Goal: Information Seeking & Learning: Find specific fact

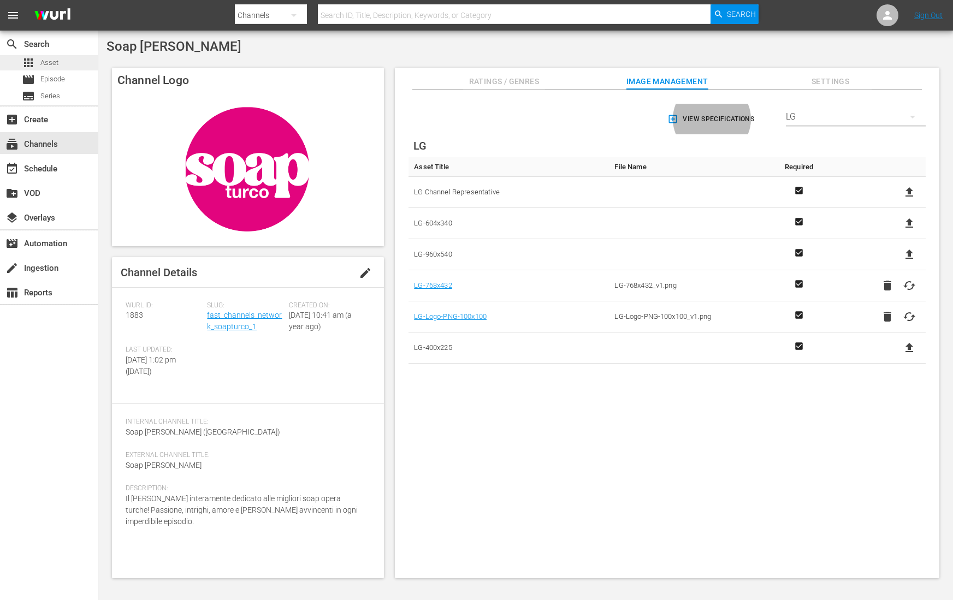
click at [60, 68] on div "apps Asset" at bounding box center [49, 62] width 98 height 15
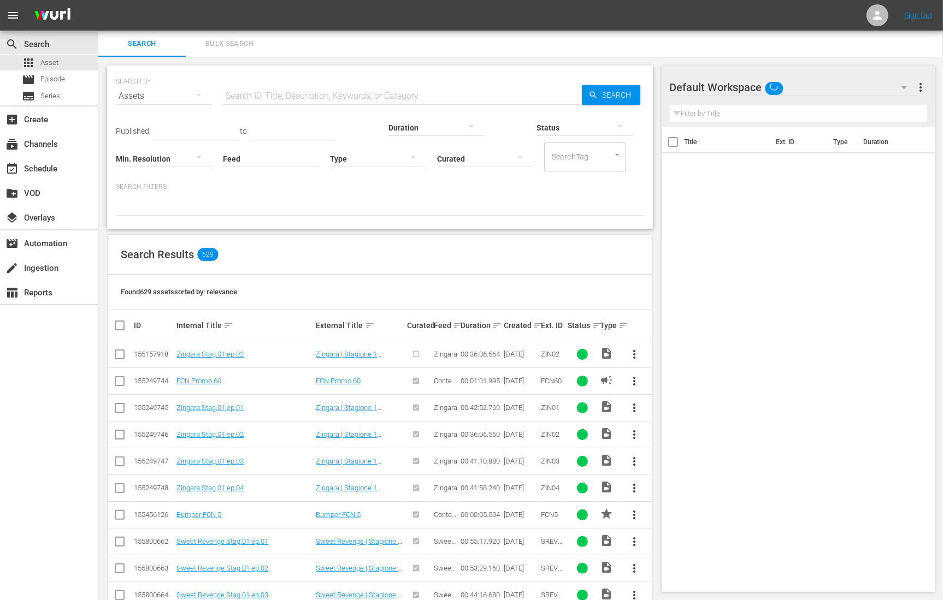
click at [277, 97] on input "text" at bounding box center [402, 96] width 359 height 26
paste input "Vive Cantando - Cómo Hemos Cambiado"
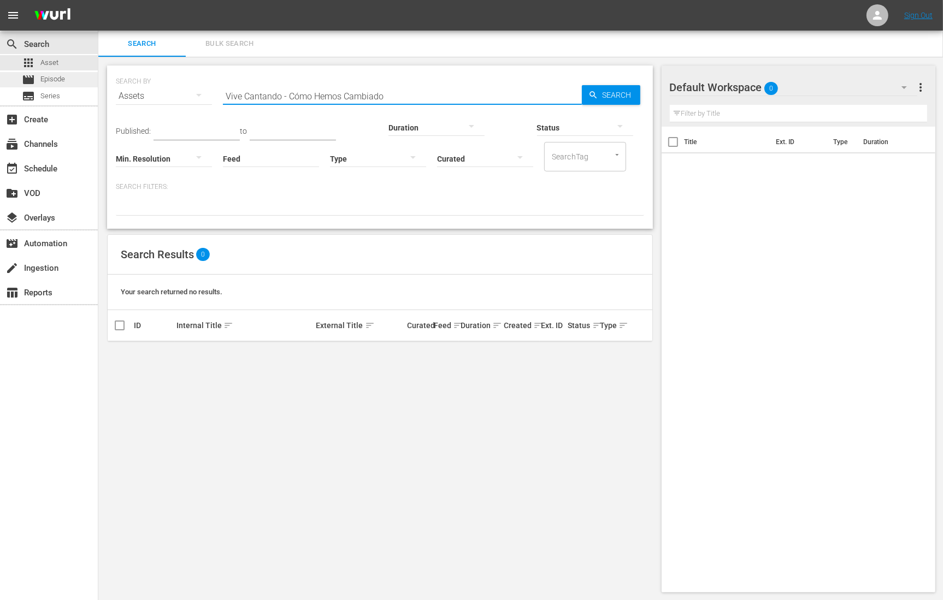
type input "Vive Cantando - Cómo Hemos Cambiado"
click at [54, 82] on span "Episode" at bounding box center [52, 79] width 25 height 11
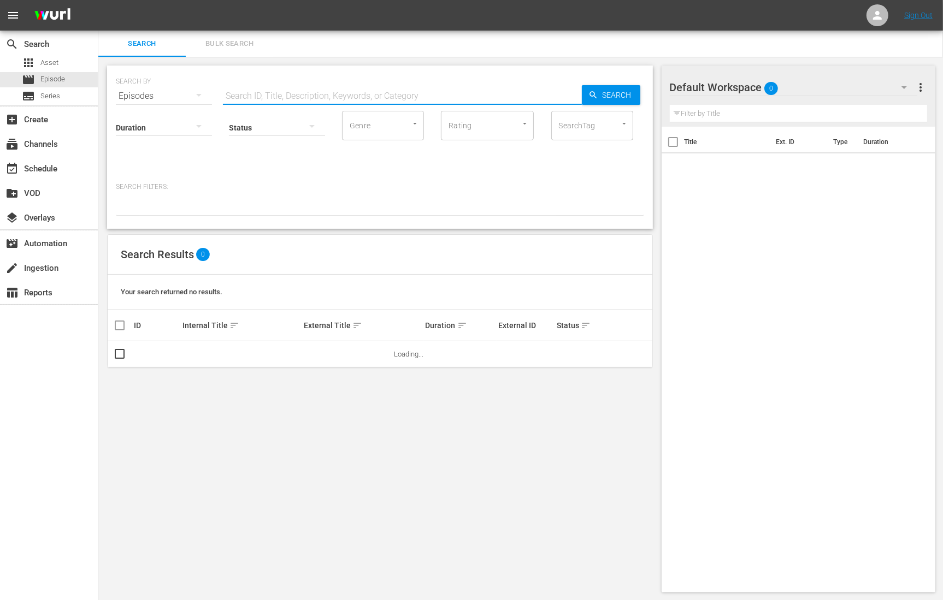
click at [299, 90] on input "text" at bounding box center [402, 96] width 359 height 26
paste input "Vive Cantando - Cómo Hemos Cambiado"
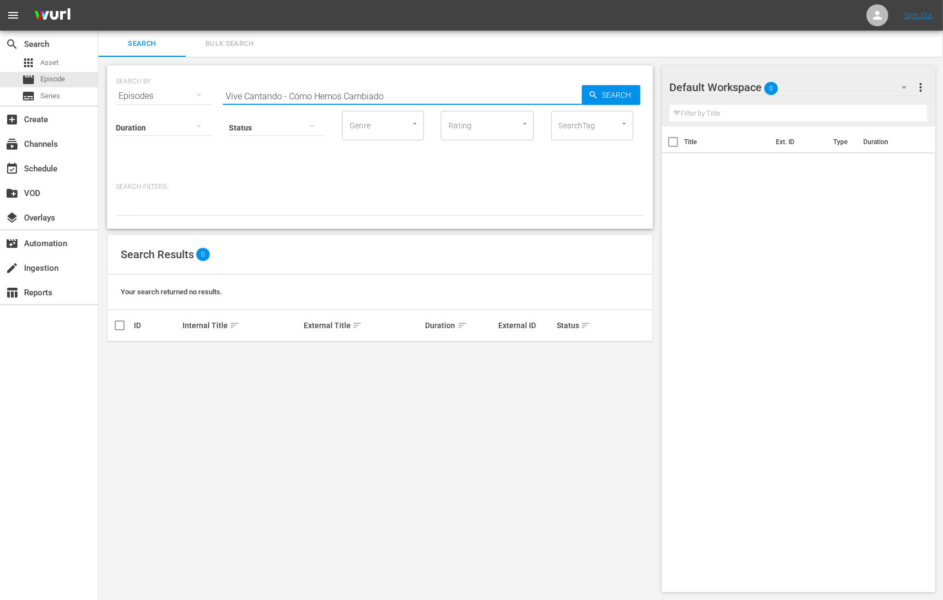
click at [288, 96] on input "Vive Cantando - Cómo Hemos Cambiado" at bounding box center [402, 96] width 359 height 26
click at [306, 93] on input "Cómo Hemos Cambiado" at bounding box center [402, 96] width 359 height 26
paste input "Vive Cantando -"
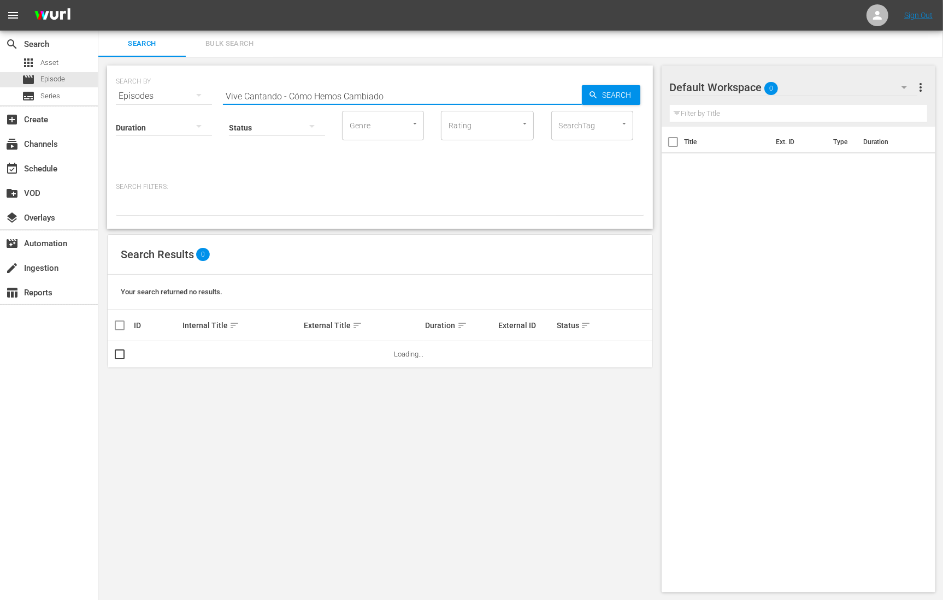
drag, startPoint x: 280, startPoint y: 96, endPoint x: 294, endPoint y: 127, distance: 34.2
click at [294, 127] on div "SEARCH BY Search By Episodes Search ID, Title, Description, Keywords, or Catego…" at bounding box center [380, 147] width 546 height 163
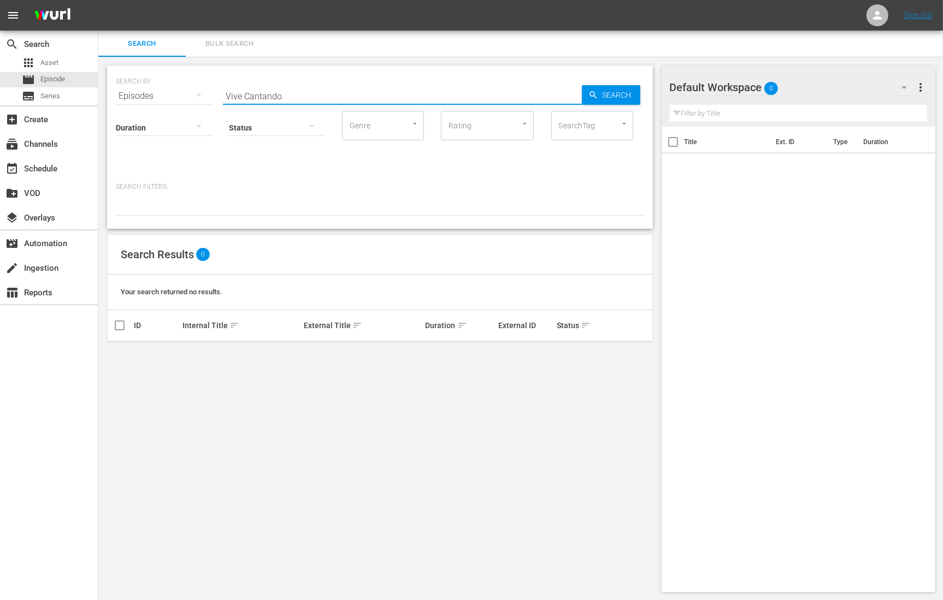
type input "Vive Cantando"
click at [258, 89] on input "Vive Cantando" at bounding box center [402, 96] width 359 height 26
click at [870, 12] on div at bounding box center [877, 15] width 22 height 22
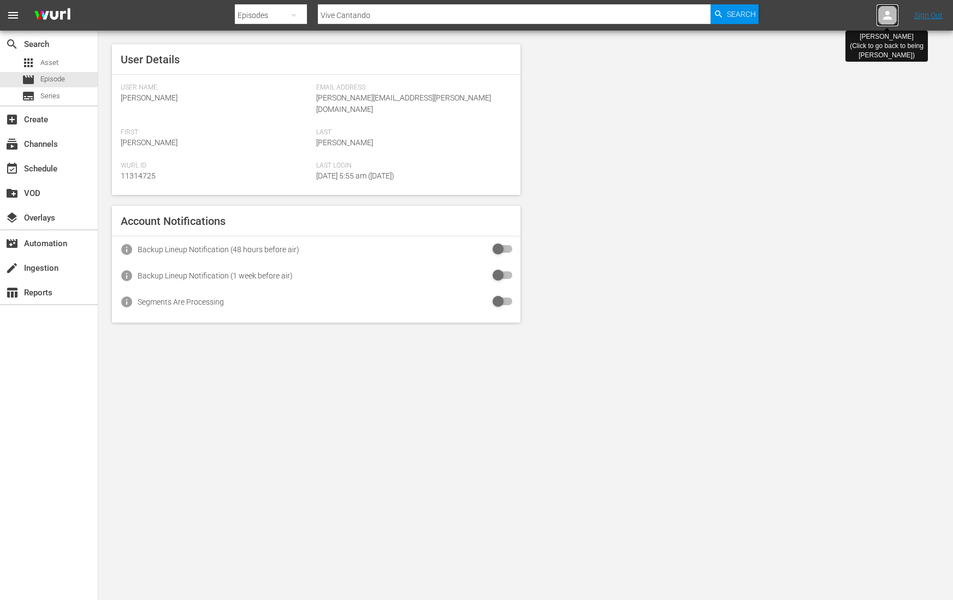
click at [886, 13] on icon at bounding box center [887, 15] width 9 height 9
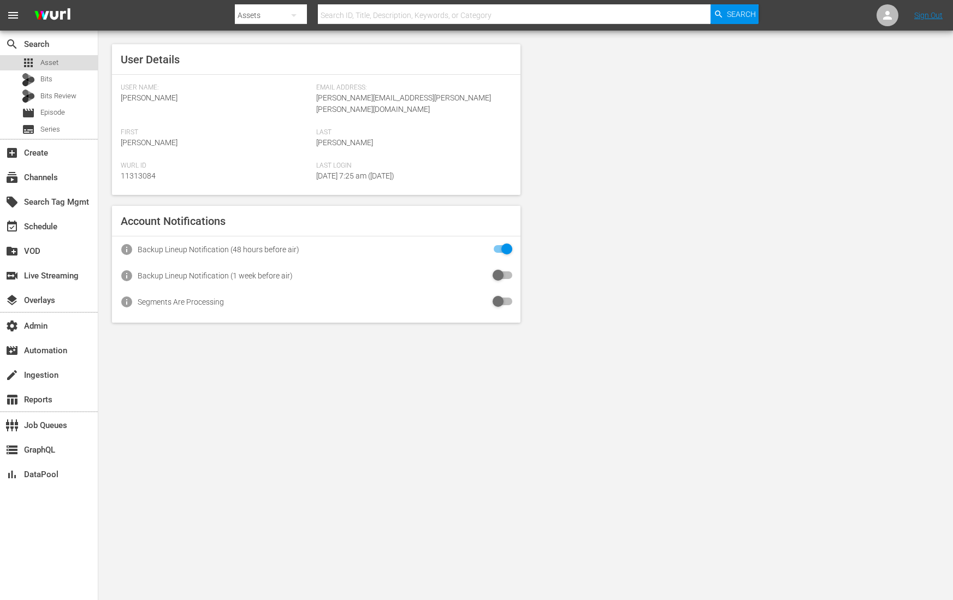
click at [56, 66] on span "Asset" at bounding box center [49, 62] width 18 height 11
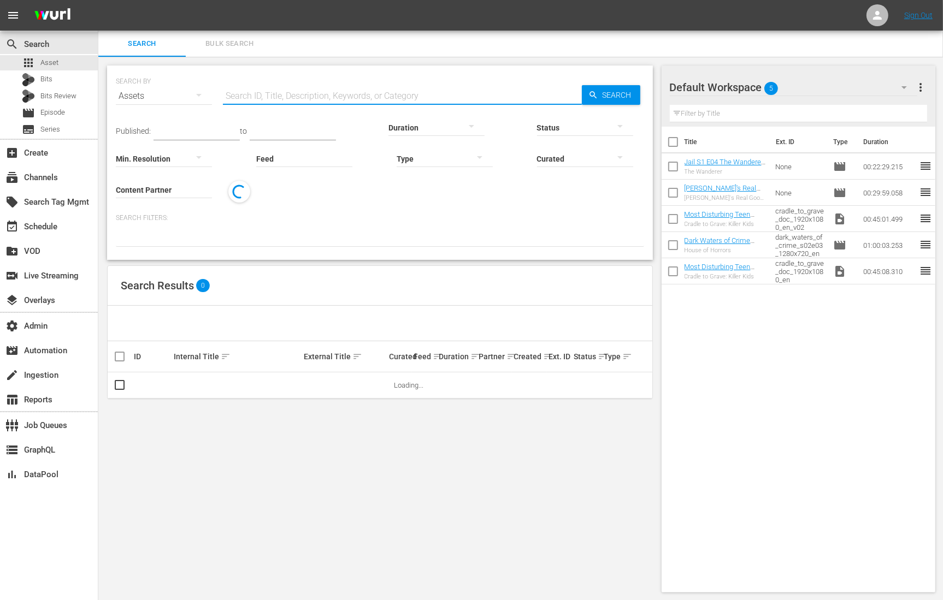
click at [249, 94] on input "text" at bounding box center [402, 96] width 359 height 26
paste input "CV_SEPT25Brand_01"
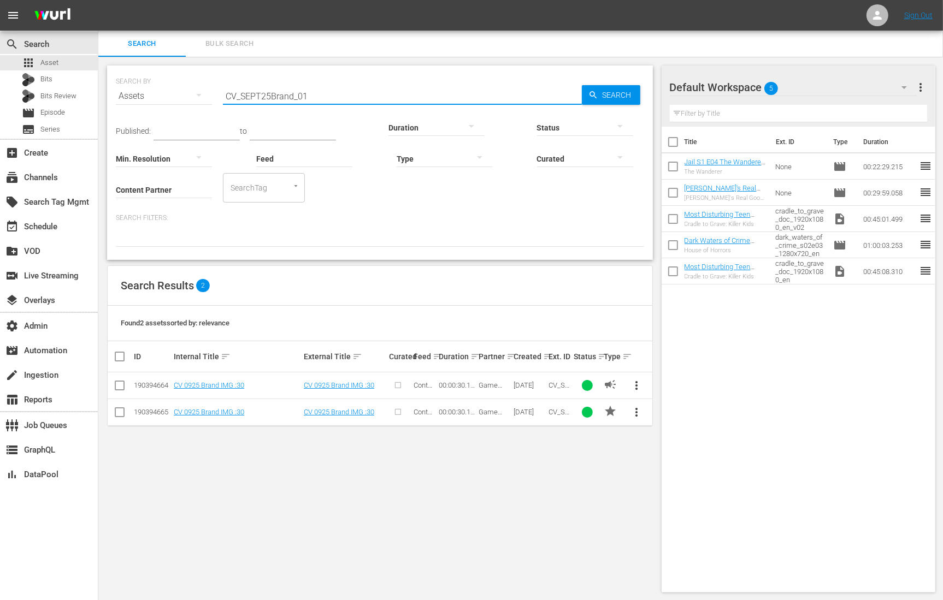
click at [286, 87] on input "CV_SEPT25Brand_01" at bounding box center [402, 96] width 359 height 26
paste input "Vive Cantando - Cómo Hemos Cambiado"
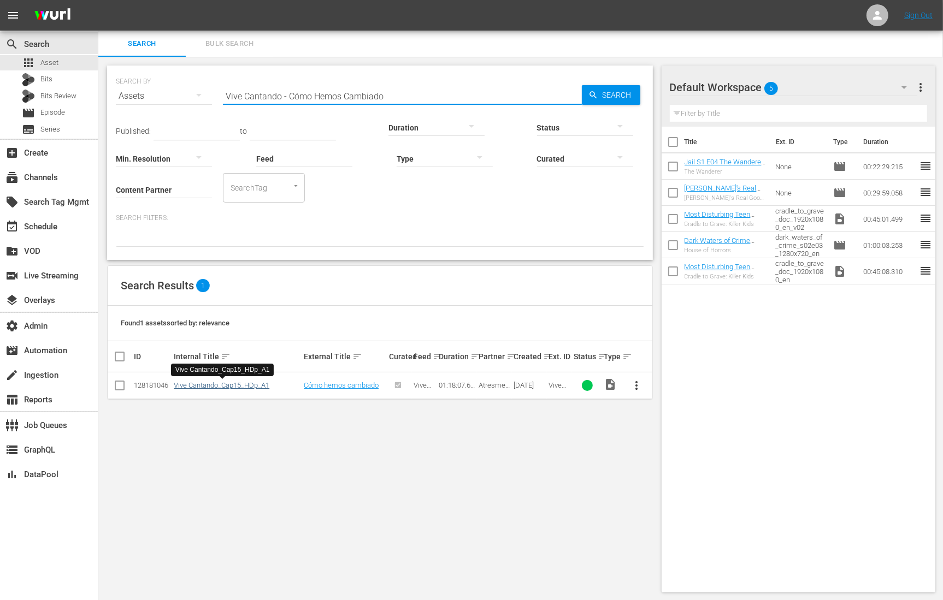
type input "Vive Cantando - Cómo Hemos Cambiado"
click at [242, 386] on link "Vive Cantando_Cap15_HDp_A1" at bounding box center [222, 385] width 96 height 8
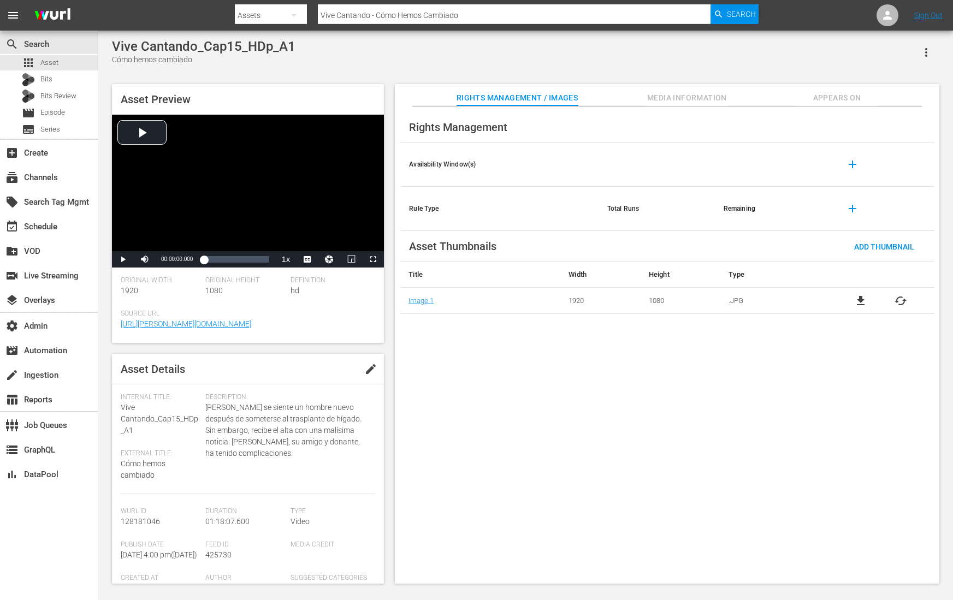
scroll to position [30, 0]
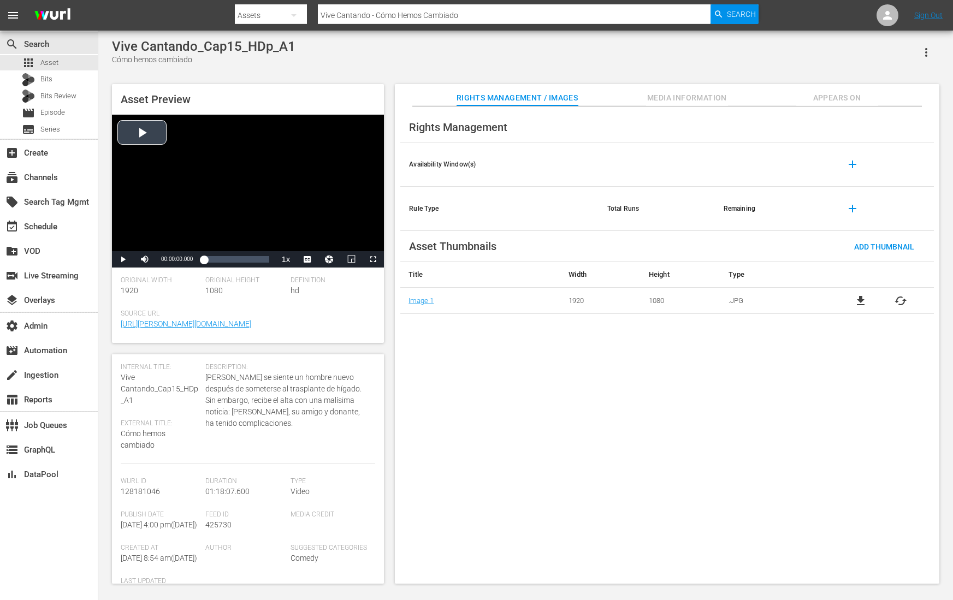
click at [119, 250] on div "Video Player" at bounding box center [248, 183] width 272 height 137
click at [123, 260] on span "Video Player" at bounding box center [123, 260] width 0 height 0
click at [310, 234] on span "english" at bounding box center [307, 234] width 21 height 8
click at [228, 257] on div "Loaded : 0.77% 00:29:17.850 00:00:00.345" at bounding box center [237, 259] width 66 height 11
click at [310, 243] on span "en-us" at bounding box center [307, 245] width 16 height 8
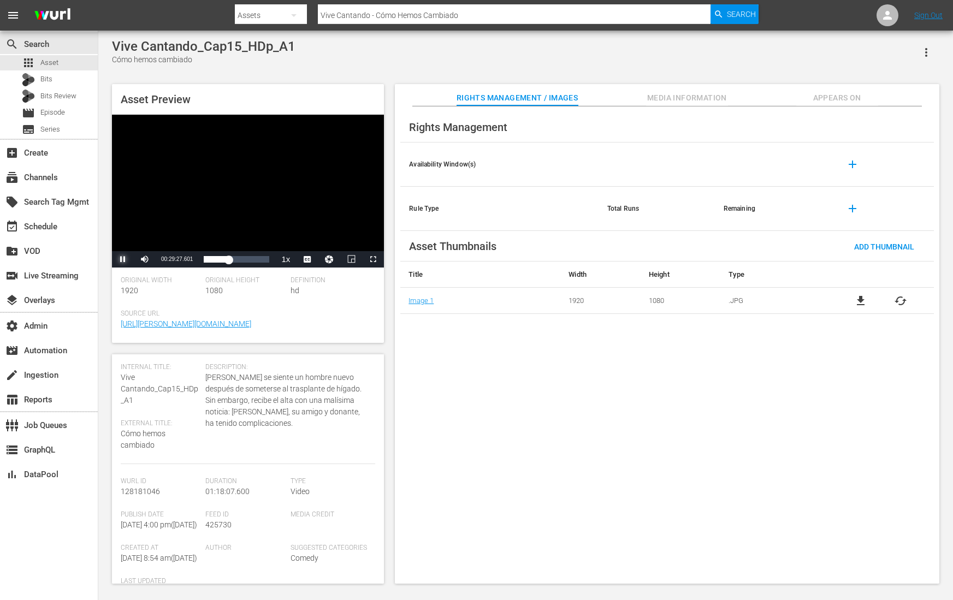
click at [123, 260] on span "Video Player" at bounding box center [123, 260] width 0 height 0
